Goal: Transaction & Acquisition: Purchase product/service

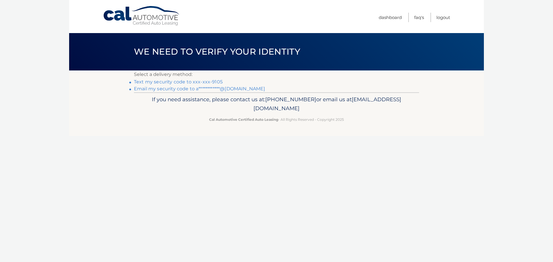
click at [204, 80] on link "Text my security code to xxx-xxx-9105" at bounding box center [178, 81] width 89 height 5
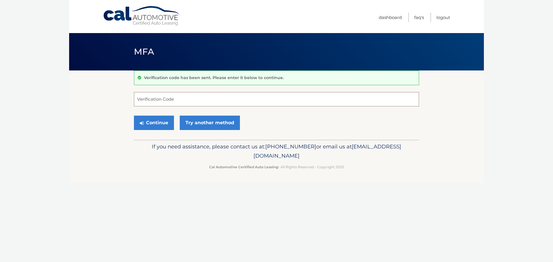
click at [175, 99] on input "Verification Code" at bounding box center [276, 99] width 285 height 14
type input "807629"
click at [147, 125] on button "Continue" at bounding box center [154, 123] width 40 height 14
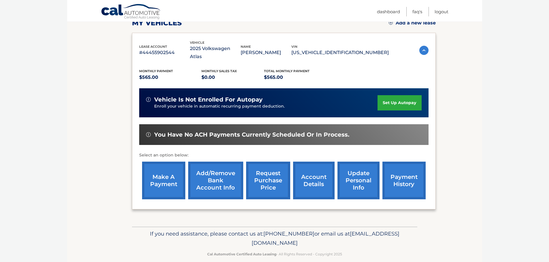
scroll to position [87, 0]
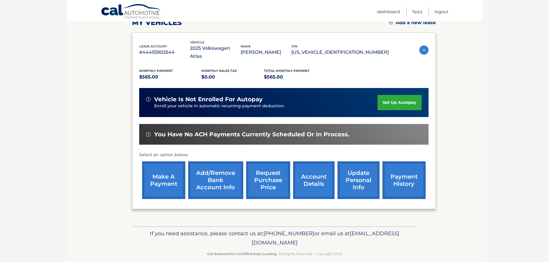
click at [161, 177] on link "make a payment" at bounding box center [163, 181] width 43 height 38
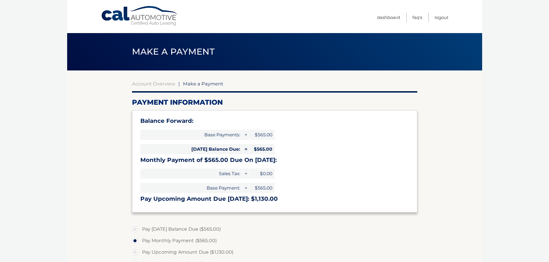
select select "YTA0M2UxY2QtOTZlOS00YWQ5LWJlNjEtNzAxYmEyOWU4N2Fk"
click at [164, 84] on link "Account Overview" at bounding box center [153, 84] width 43 height 6
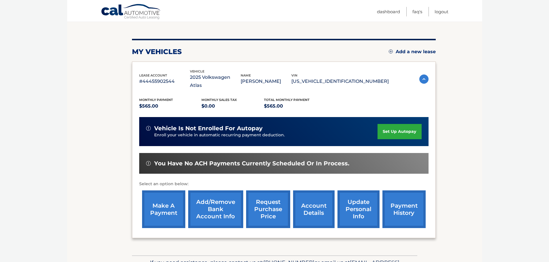
scroll to position [86, 0]
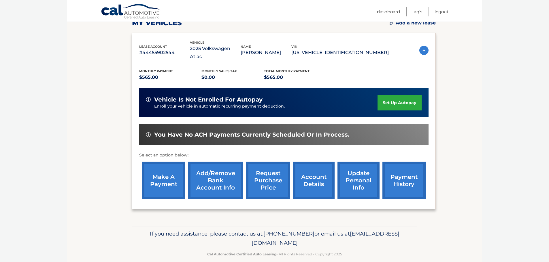
click at [413, 175] on link "payment history" at bounding box center [403, 181] width 43 height 38
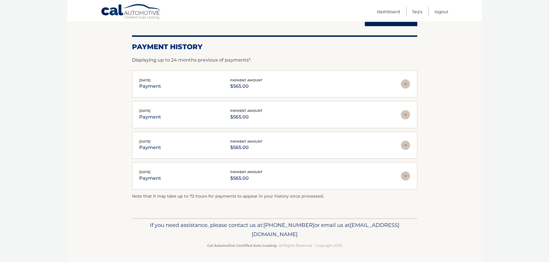
scroll to position [12, 0]
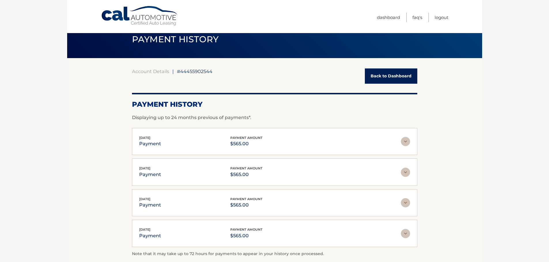
click at [396, 80] on link "Back to Dashboard" at bounding box center [391, 76] width 52 height 15
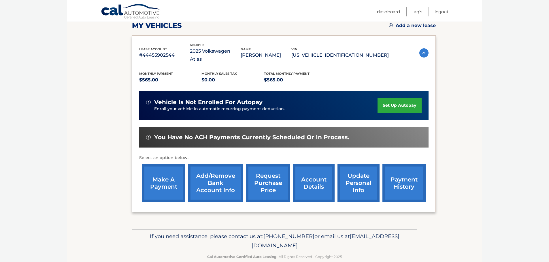
scroll to position [86, 0]
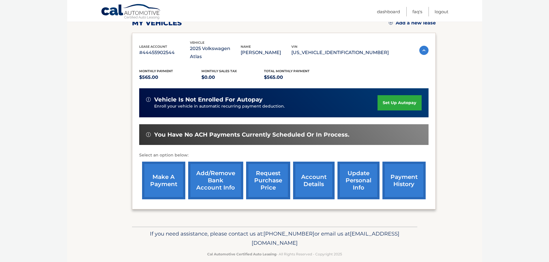
click at [160, 170] on link "make a payment" at bounding box center [163, 181] width 43 height 38
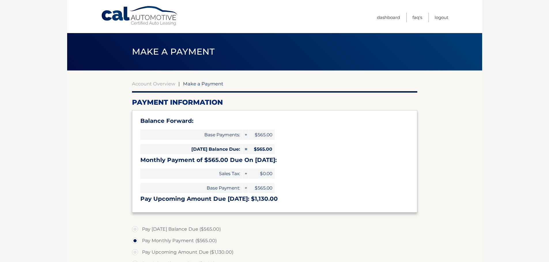
select select "YTA0M2UxY2QtOTZlOS00YWQ5LWJlNjEtNzAxYmEyOWU4N2Fk"
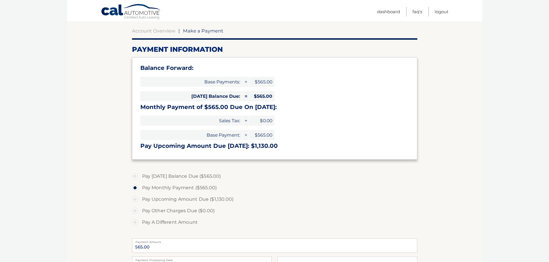
scroll to position [58, 0]
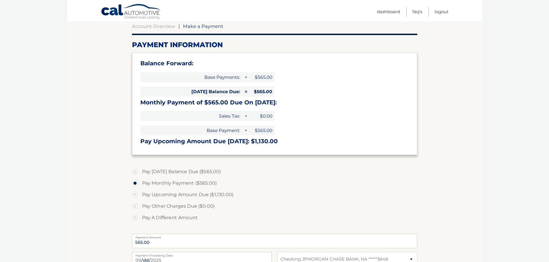
click at [190, 171] on label "Pay [DATE] Balance Due ($565.00)" at bounding box center [274, 172] width 285 height 12
click at [140, 171] on input "Pay Today's Balance Due ($565.00)" at bounding box center [137, 170] width 6 height 9
radio input "true"
click at [187, 183] on label "Pay Monthly Payment ($565.00)" at bounding box center [274, 184] width 285 height 12
click at [140, 183] on input "Pay Monthly Payment ($565.00)" at bounding box center [137, 182] width 6 height 9
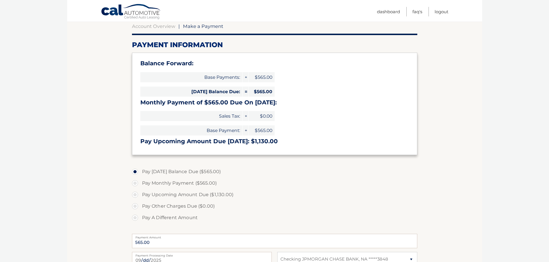
radio input "true"
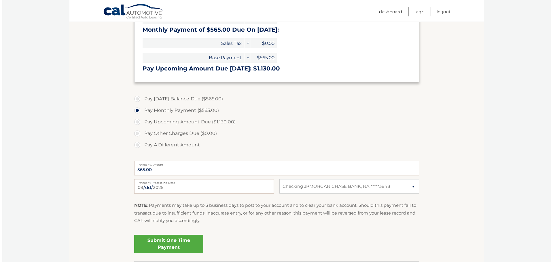
scroll to position [144, 0]
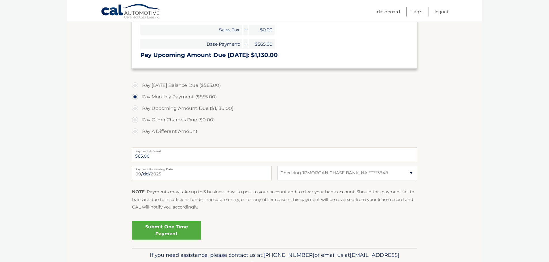
click at [174, 228] on link "Submit One Time Payment" at bounding box center [166, 231] width 69 height 18
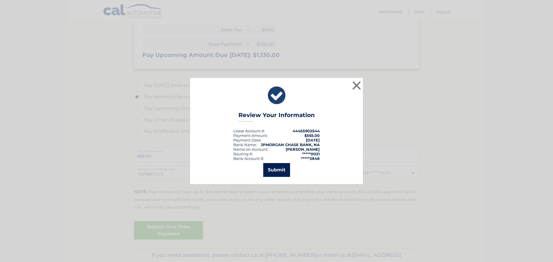
click at [283, 171] on button "Submit" at bounding box center [276, 170] width 27 height 14
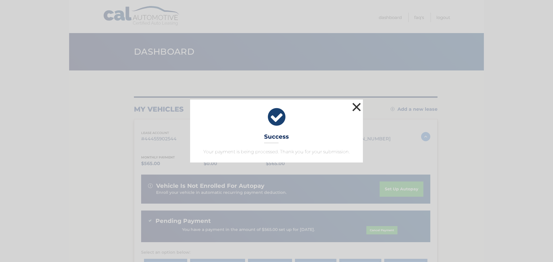
click at [356, 109] on button "×" at bounding box center [357, 107] width 12 height 12
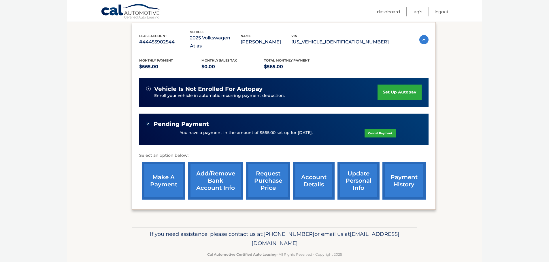
scroll to position [98, 0]
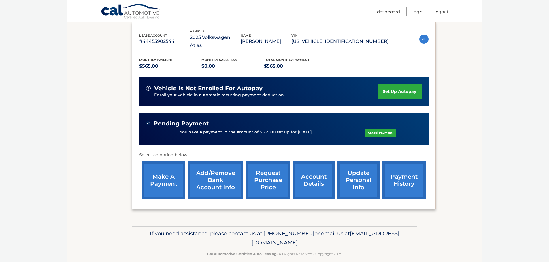
click at [400, 174] on link "payment history" at bounding box center [403, 181] width 43 height 38
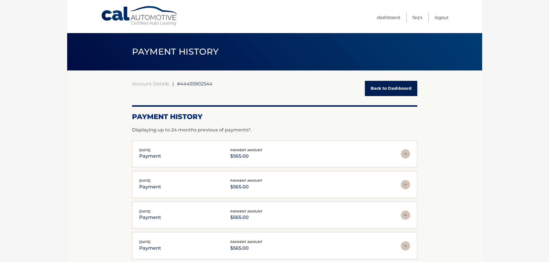
scroll to position [29, 0]
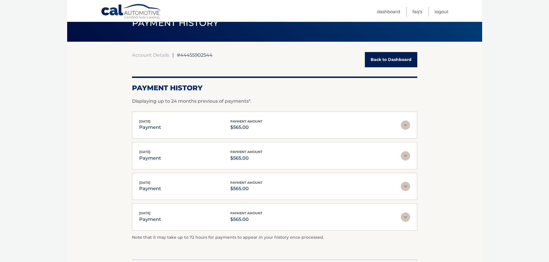
click at [383, 54] on link "Back to Dashboard" at bounding box center [391, 59] width 52 height 15
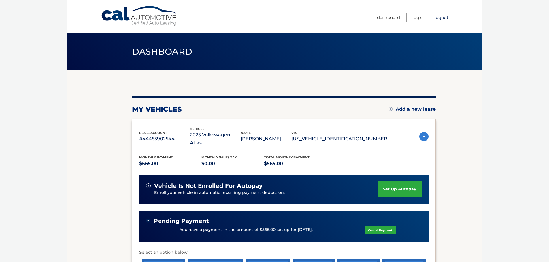
click at [441, 20] on link "Logout" at bounding box center [441, 18] width 14 height 10
